Goal: Check status: Check status

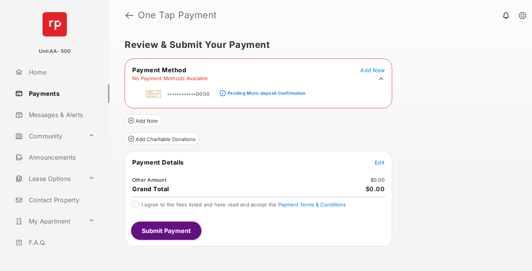
click at [265, 91] on div "Pending Micro-deposit Confirmation" at bounding box center [267, 92] width 78 height 5
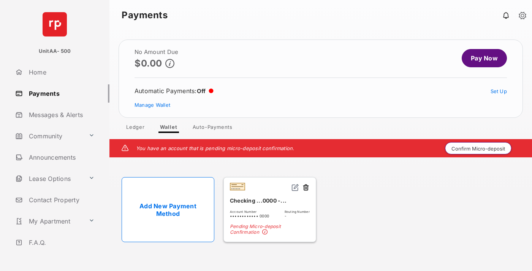
click at [478, 148] on button "Confirm Micro-deposit" at bounding box center [478, 148] width 66 height 12
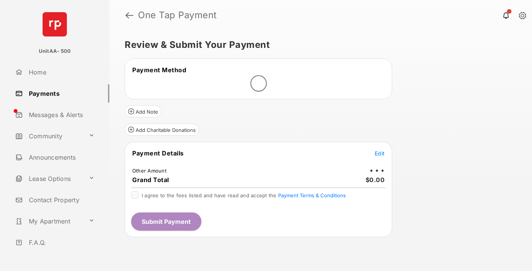
click at [380, 153] on span "Edit" at bounding box center [380, 153] width 10 height 6
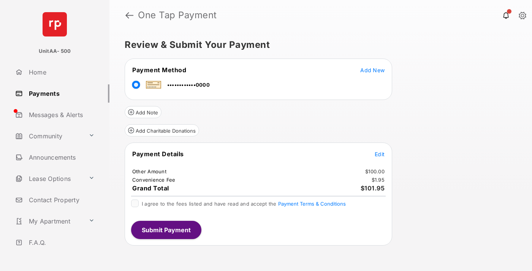
click at [380, 154] on span "Edit" at bounding box center [380, 154] width 10 height 6
click at [166, 229] on button "Submit Payment" at bounding box center [166, 230] width 70 height 18
